Goal: Ask a question

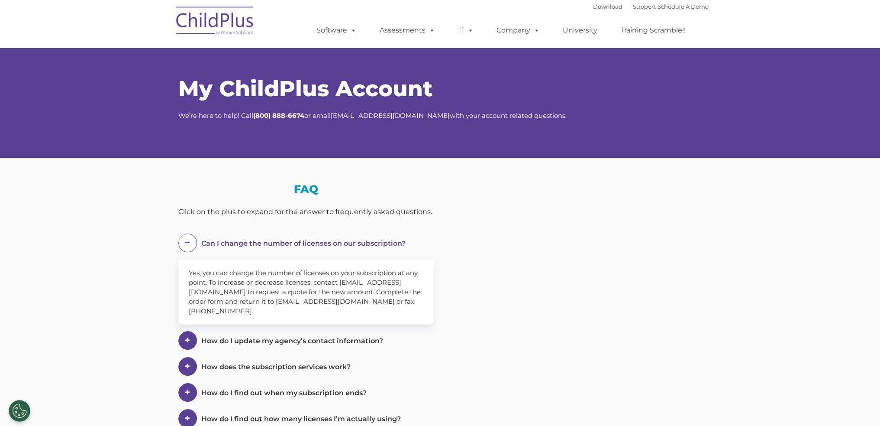
select select "MEDIUM"
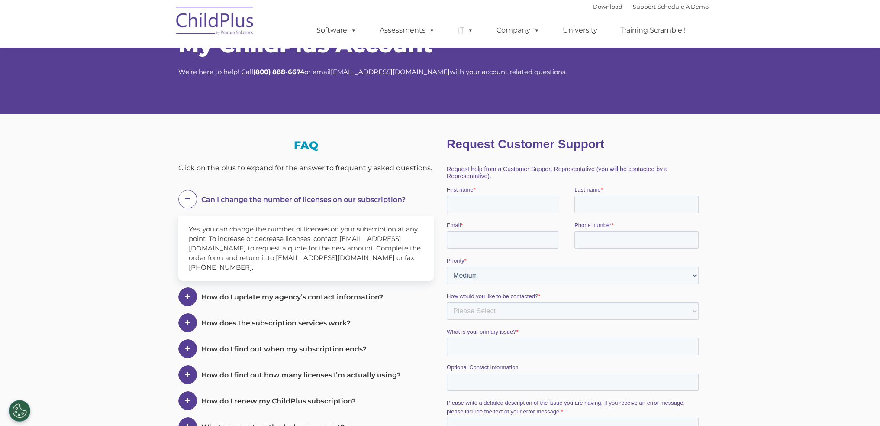
scroll to position [44, 0]
click at [538, 206] on input "First name *" at bounding box center [502, 203] width 112 height 17
type input "Arcola"
click at [607, 205] on input "Last name *" at bounding box center [636, 203] width 124 height 17
type input "[PERSON_NAME]"
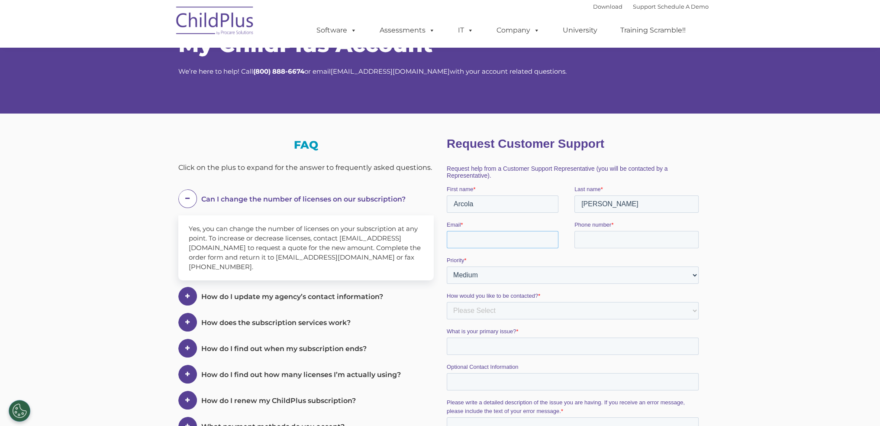
click at [509, 245] on input "Email *" at bounding box center [502, 239] width 112 height 17
type input "[EMAIL_ADDRESS][DOMAIN_NAME]"
click at [601, 234] on input "Phone number *" at bounding box center [636, 239] width 124 height 17
click at [624, 242] on input "Phone number *" at bounding box center [636, 239] width 124 height 17
type input "[PHONE_NUMBER]"
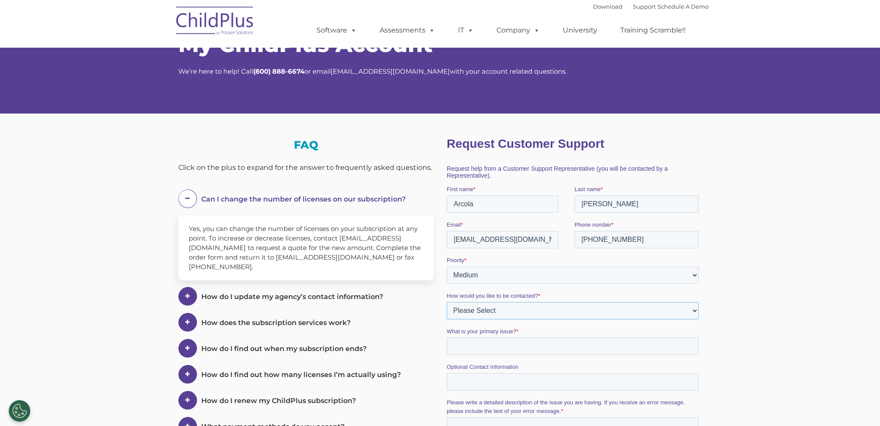
click at [529, 309] on select "Please Select Phone Email" at bounding box center [572, 310] width 252 height 17
select select "Email"
click at [446, 302] on select "Please Select Phone Email" at bounding box center [572, 310] width 252 height 17
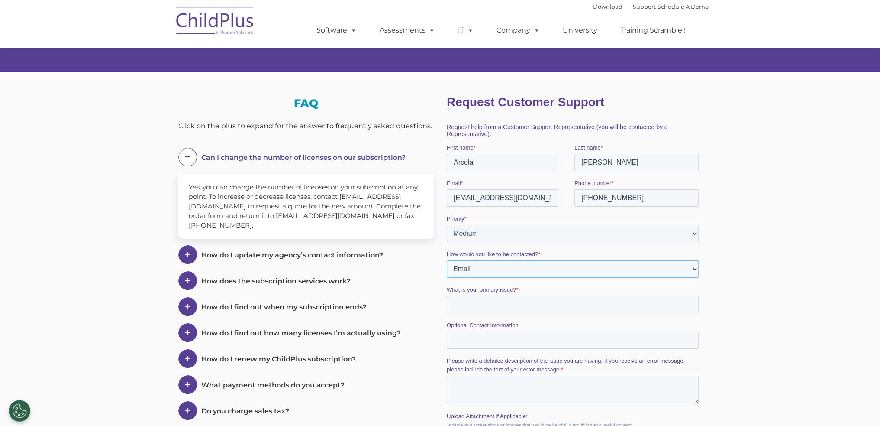
scroll to position [131, 0]
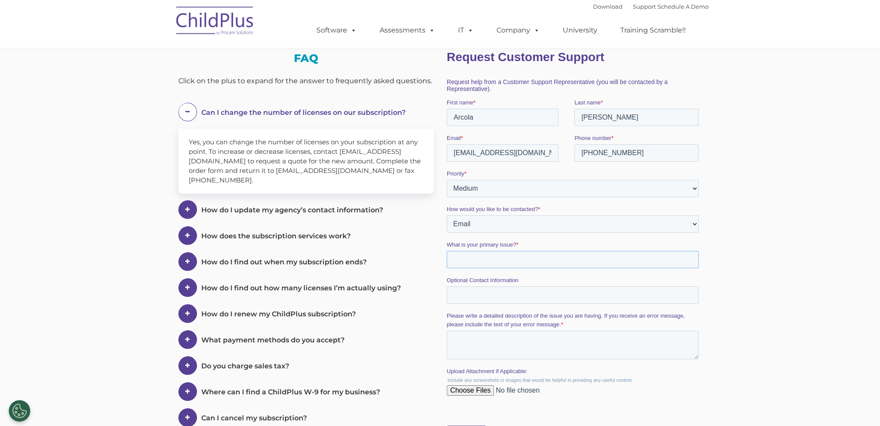
click at [569, 263] on input "What is your primary issue? *" at bounding box center [572, 259] width 252 height 17
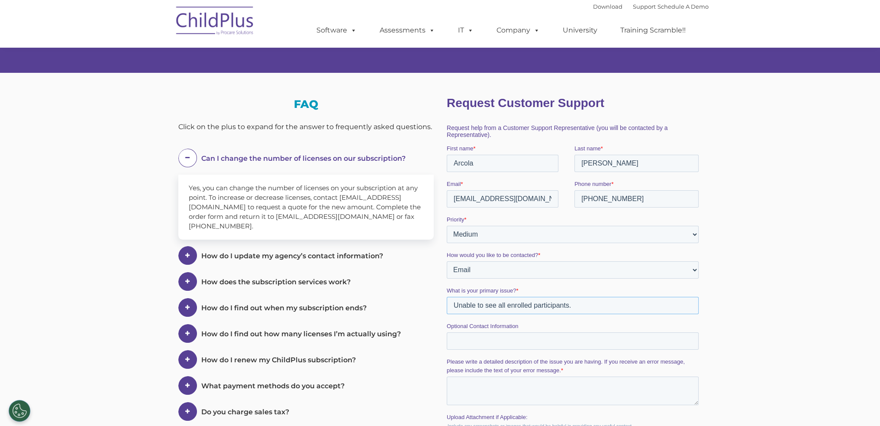
scroll to position [87, 0]
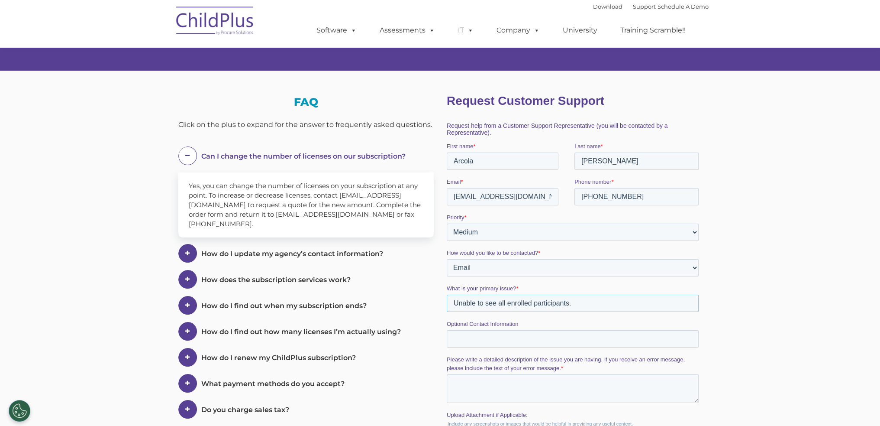
type input "Unable to see all enrolled participants."
